Goal: Go to known website: Go to known website

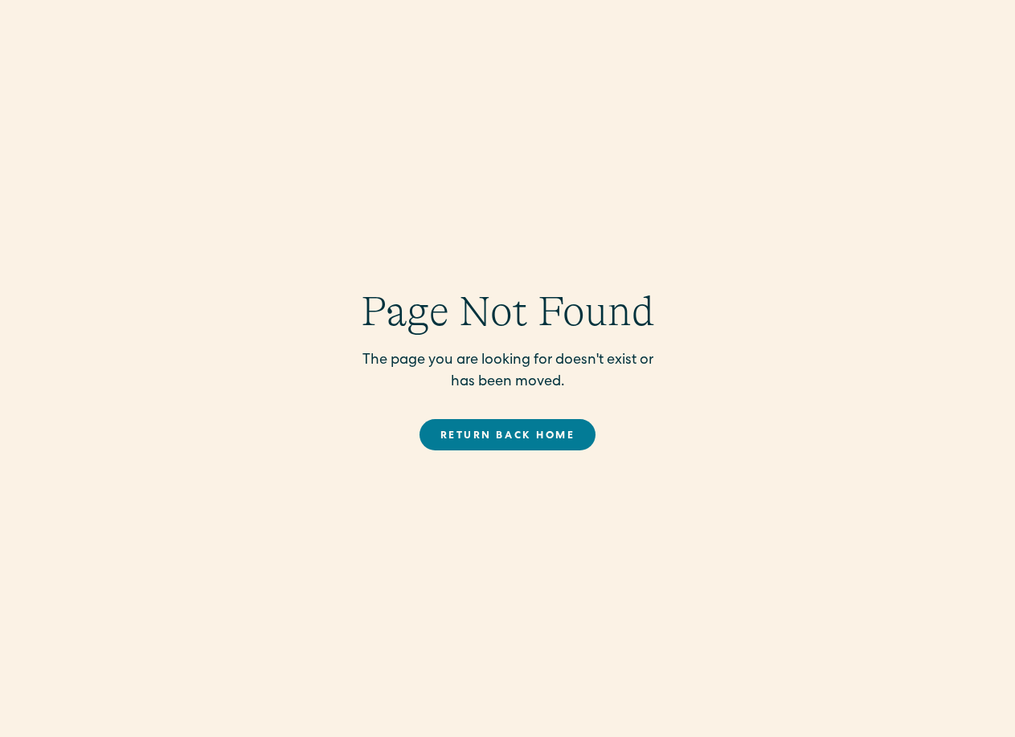
click at [189, 167] on div "Page Not Found The page you are looking for doesn't exist or has been moved. Re…" at bounding box center [507, 368] width 1015 height 737
click at [479, 429] on link "Return back Home" at bounding box center [507, 434] width 176 height 31
